Goal: Navigation & Orientation: Find specific page/section

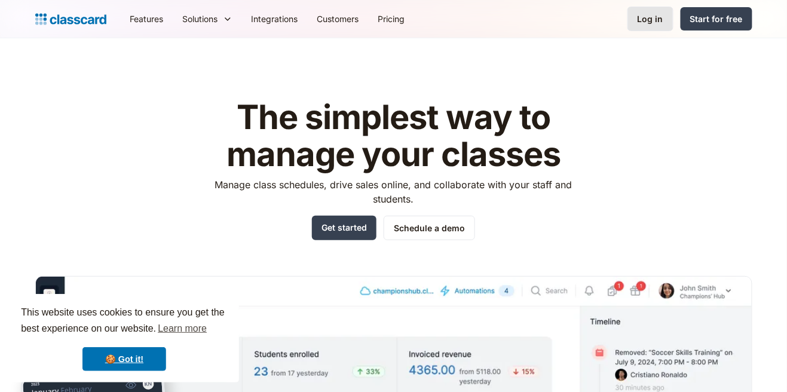
click at [653, 20] on div "Log in" at bounding box center [651, 19] width 26 height 13
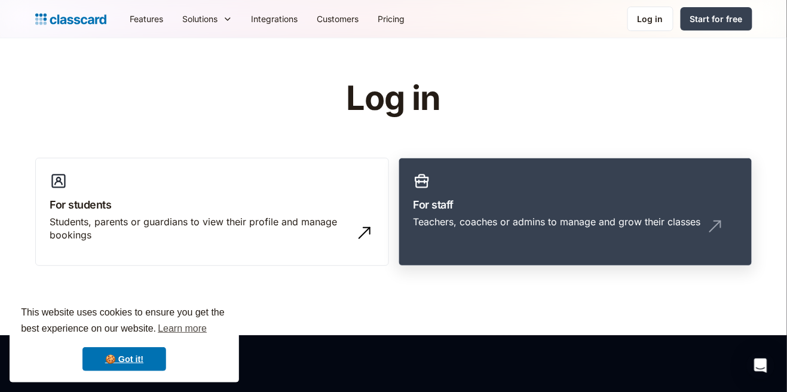
click at [635, 207] on h3 "For staff" at bounding box center [576, 205] width 324 height 16
